Goal: Navigation & Orientation: Find specific page/section

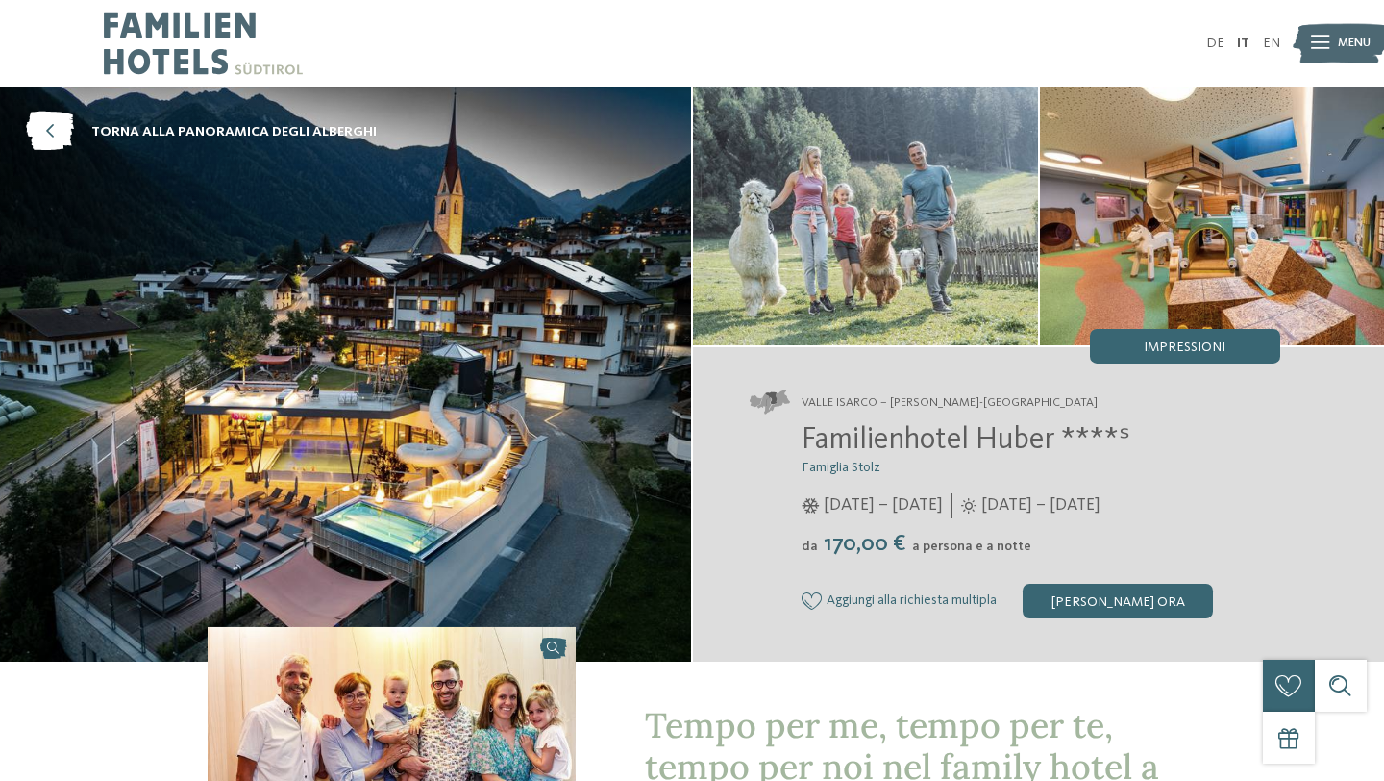
click at [1328, 52] on div at bounding box center [1320, 43] width 18 height 43
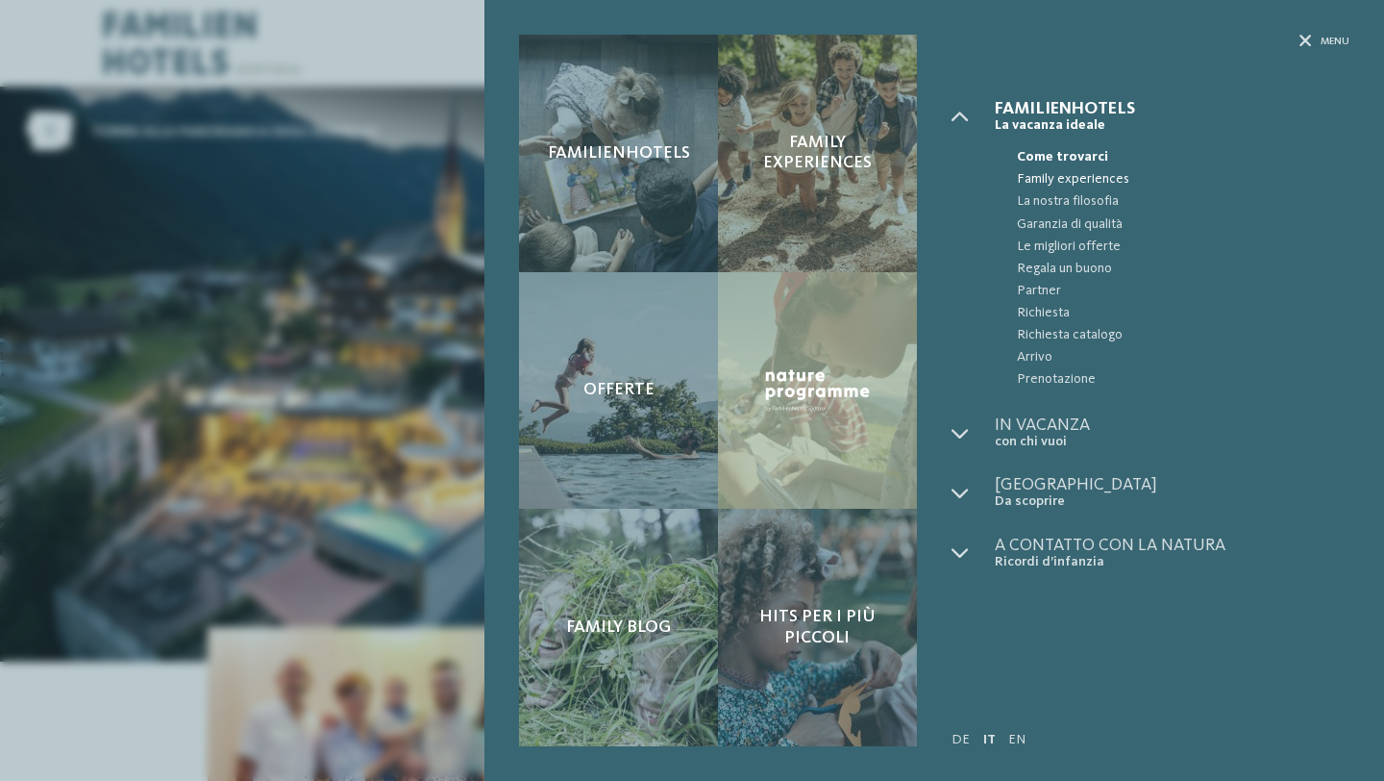
click at [1065, 180] on span "Family experiences" at bounding box center [1183, 179] width 333 height 22
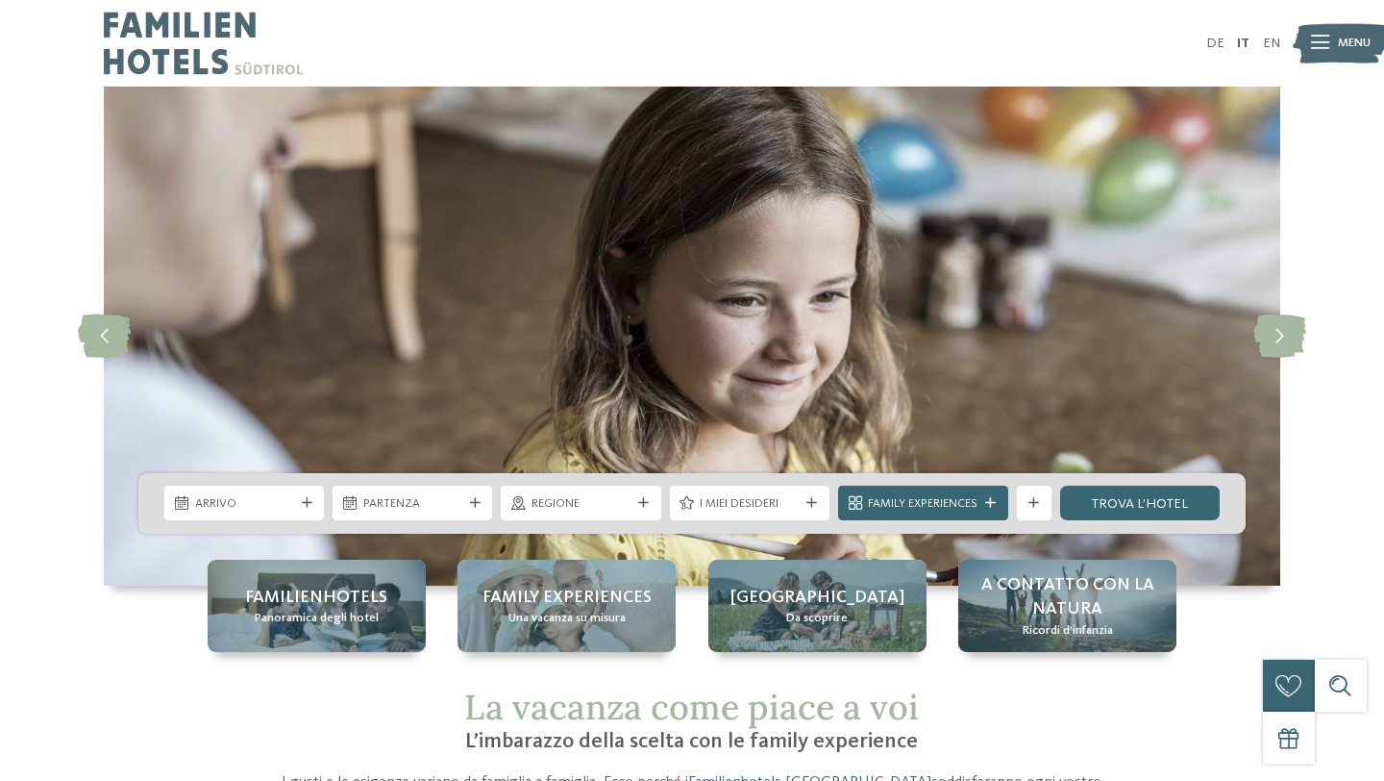
click at [1265, 334] on icon at bounding box center [1280, 335] width 53 height 43
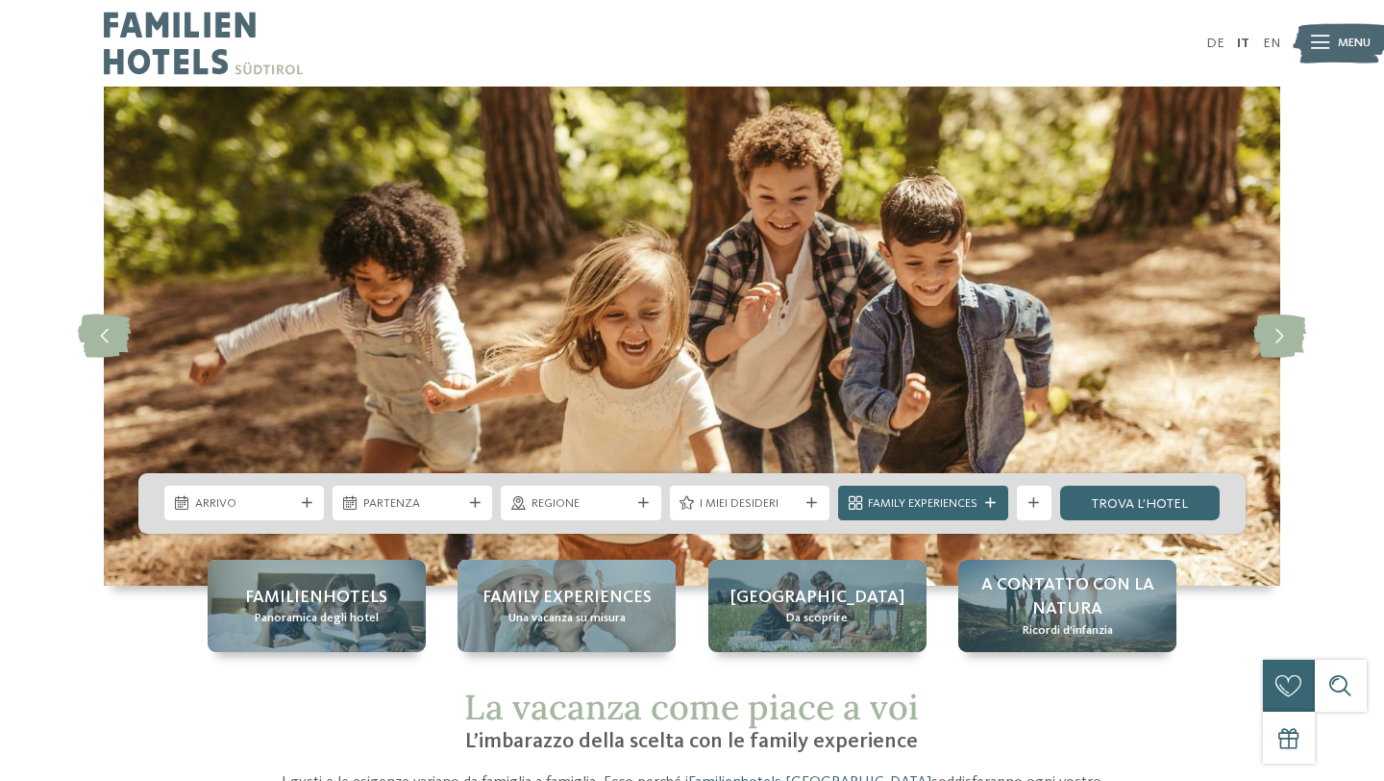
click at [1265, 334] on icon at bounding box center [1280, 335] width 53 height 43
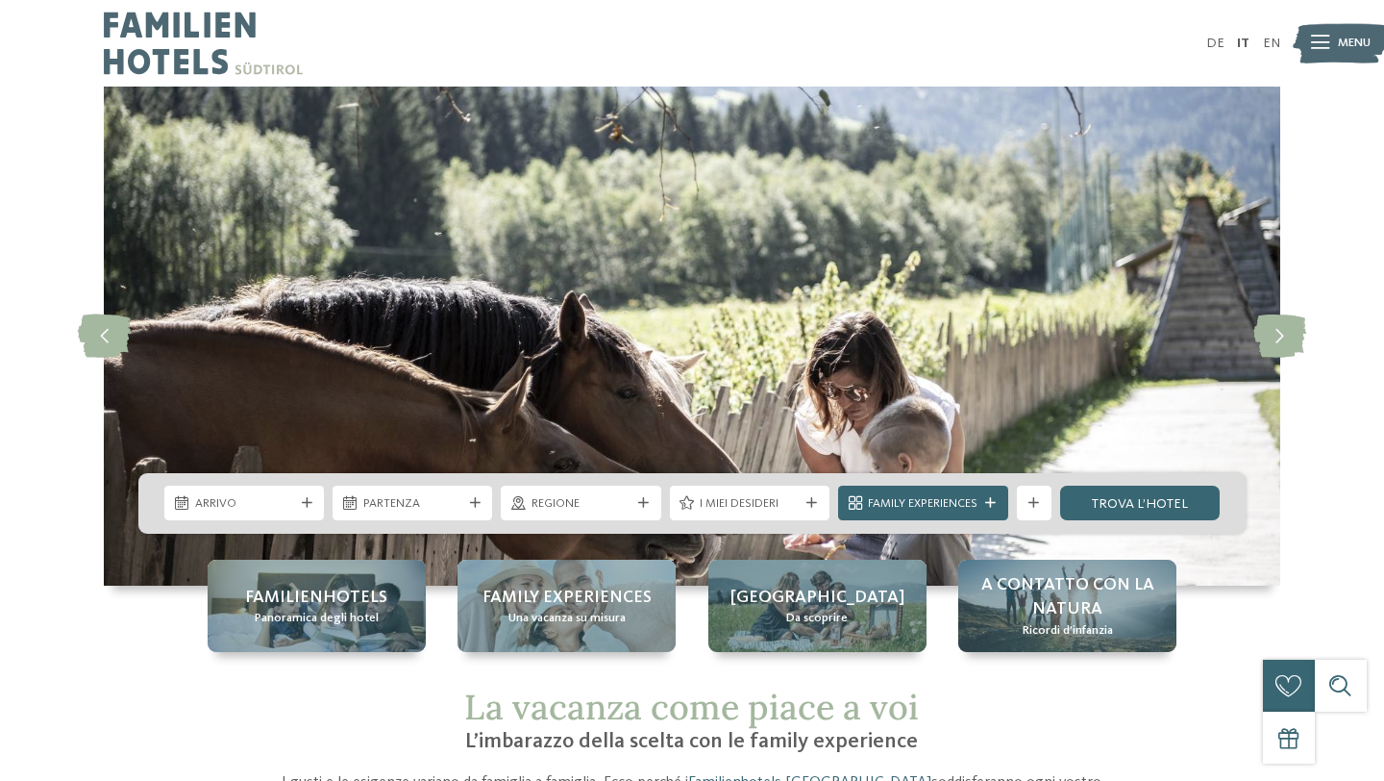
click at [1265, 334] on icon at bounding box center [1280, 335] width 53 height 43
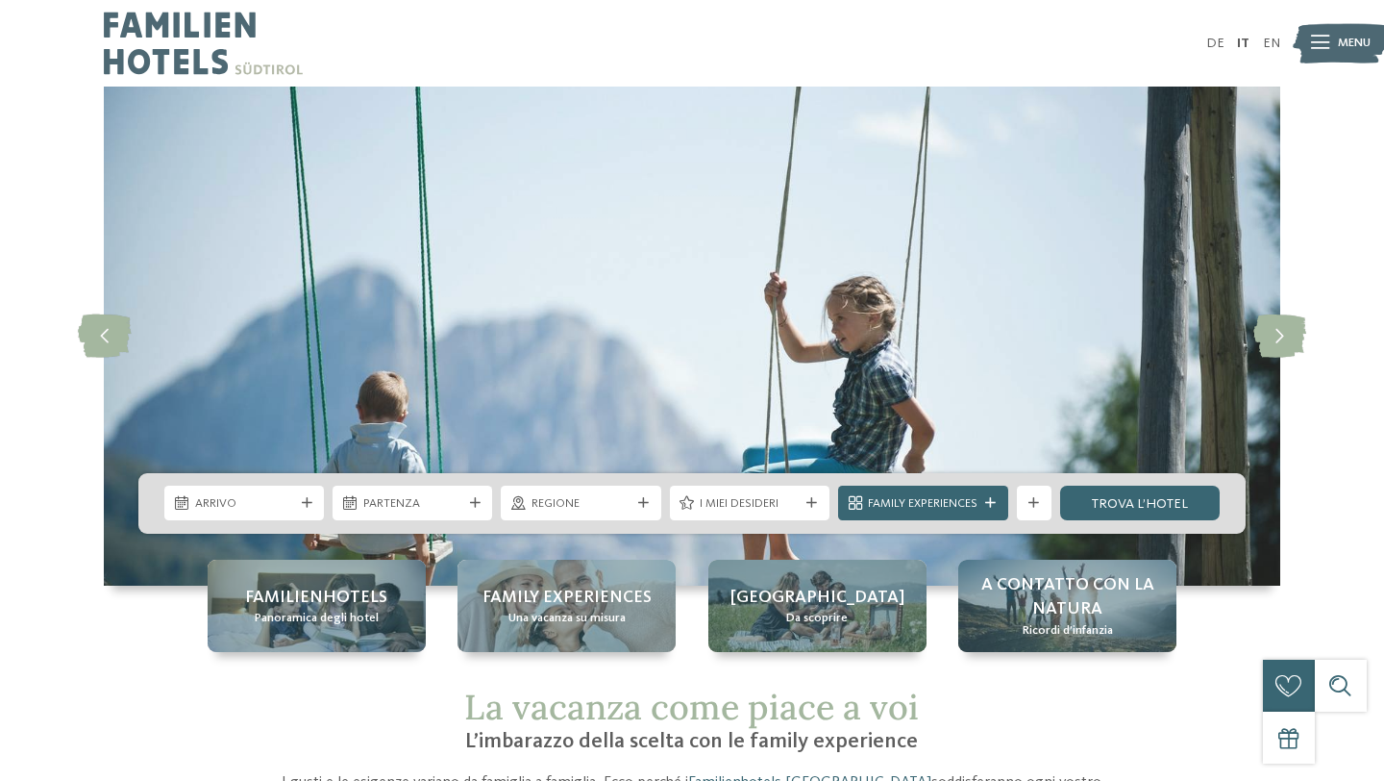
click at [1265, 334] on icon at bounding box center [1280, 335] width 53 height 43
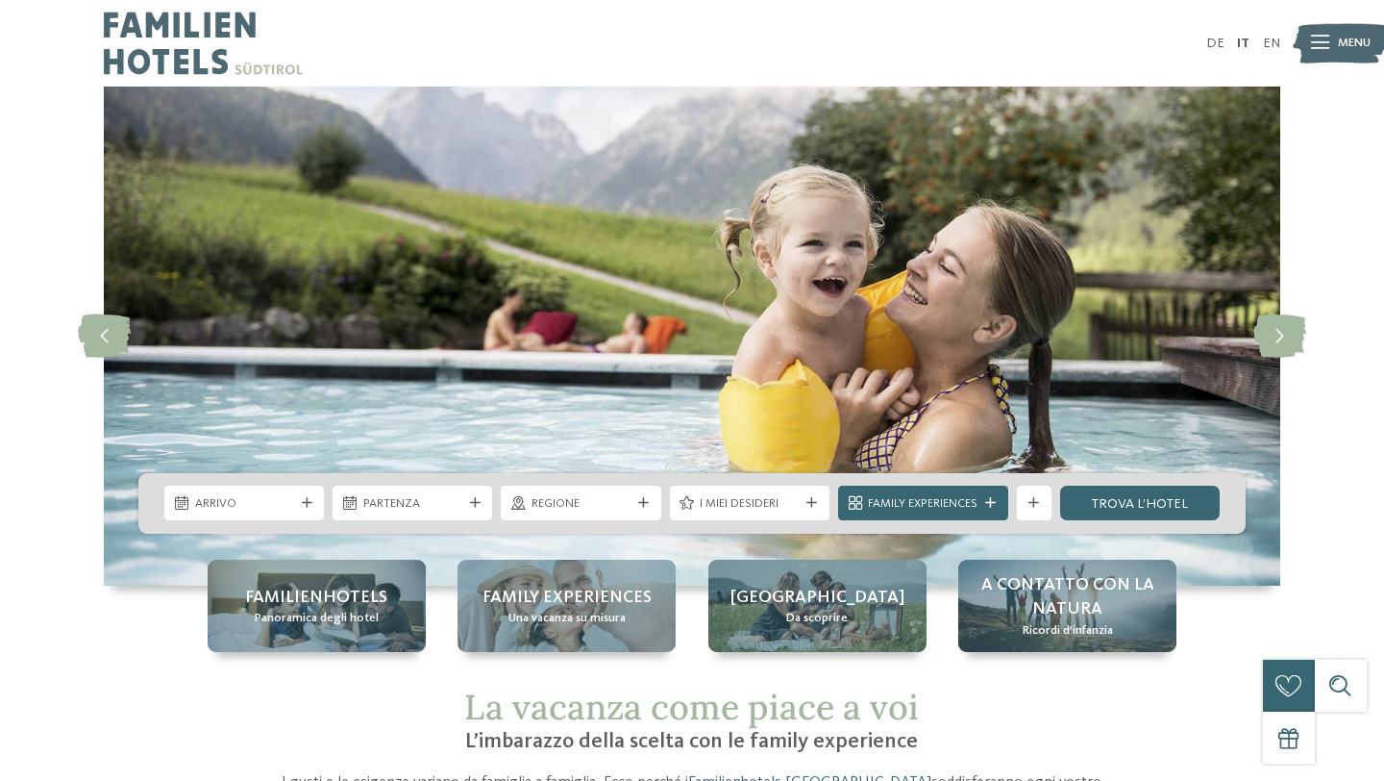
click at [1265, 334] on icon at bounding box center [1280, 335] width 53 height 43
